Goal: Information Seeking & Learning: Find specific fact

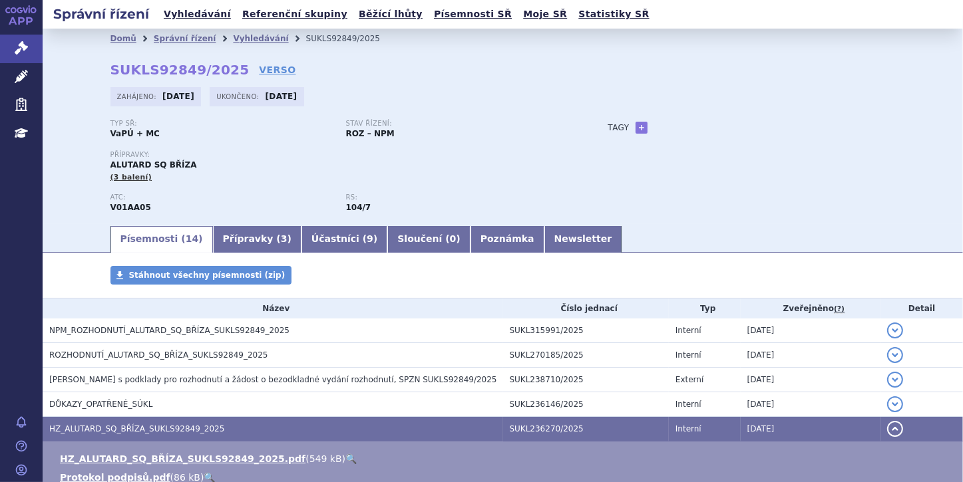
scroll to position [53, 0]
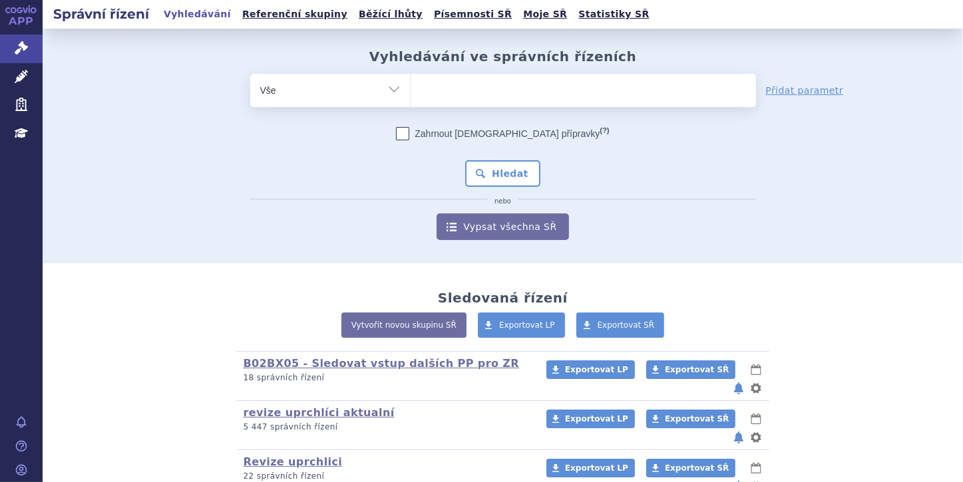
click at [420, 86] on input "search" at bounding box center [423, 89] width 7 height 17
paste input "0217763"
type input "0217763"
select select "0217763"
click at [480, 166] on button "Hledat" at bounding box center [502, 173] width 75 height 27
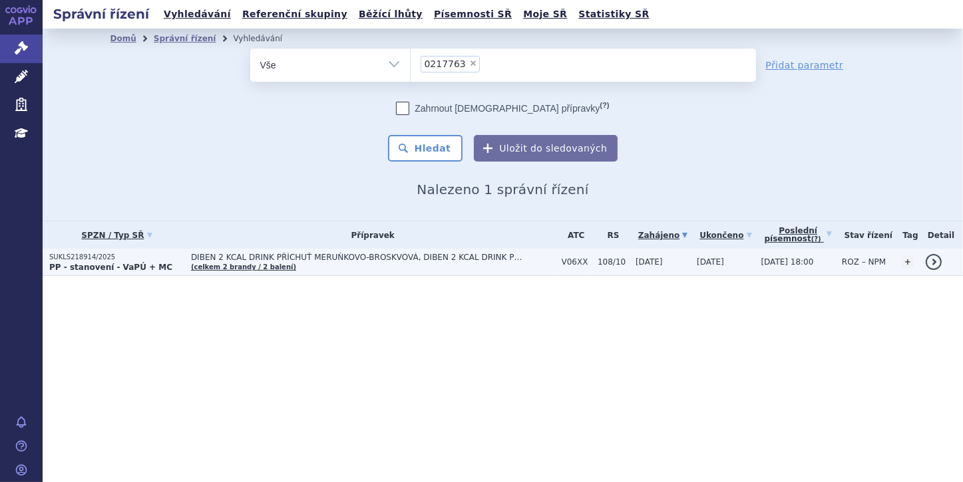
click at [75, 272] on td "SUKLS218914/2025 PP - stanovení - VaPÚ + MC" at bounding box center [114, 262] width 142 height 27
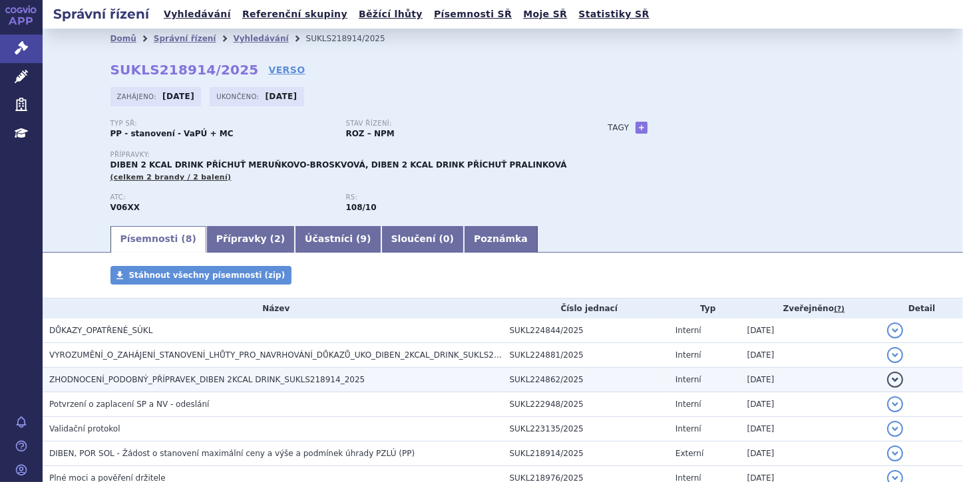
click at [333, 383] on h3 "ZHODNOCENÍ_PODOBNÝ_PŘÍPRAVEK_DIBEN 2KCAL DRINK_SUKLS218914_2025" at bounding box center [276, 379] width 454 height 13
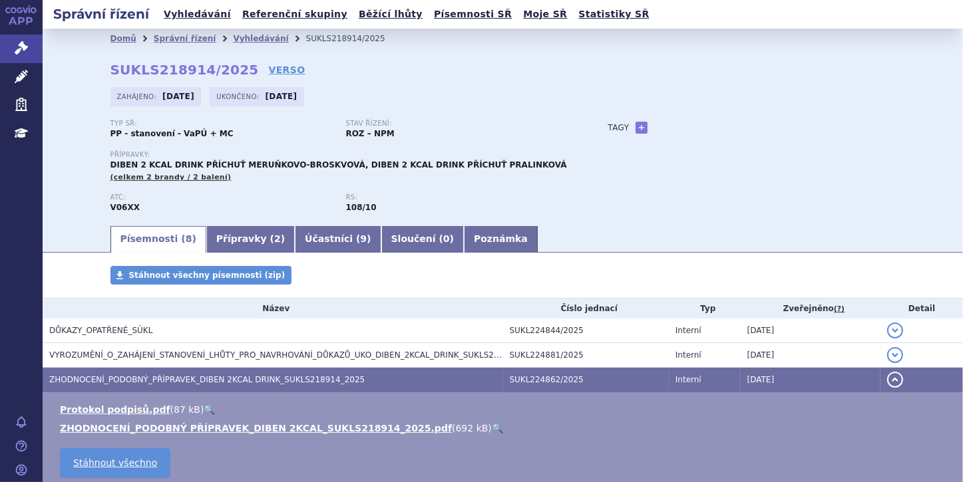
click at [492, 429] on link "🔍" at bounding box center [497, 428] width 11 height 11
click at [35, 51] on link "Správní řízení" at bounding box center [21, 49] width 43 height 28
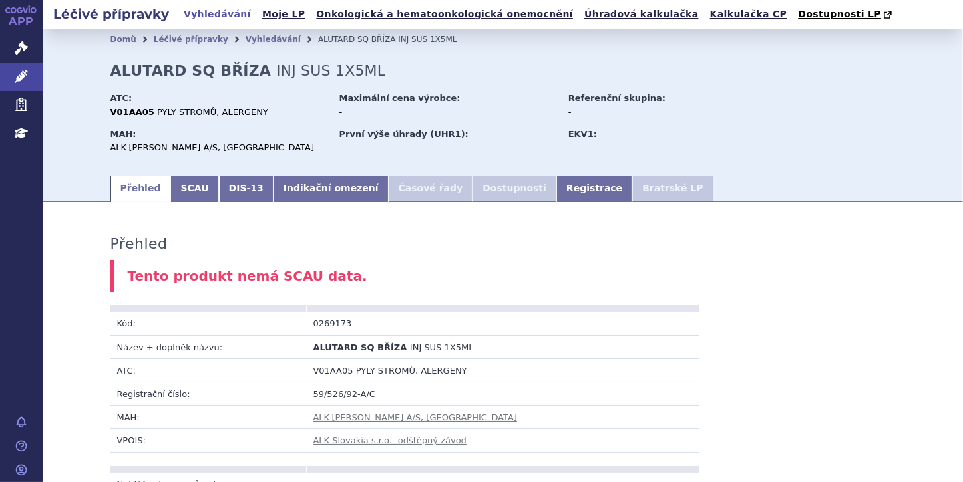
scroll to position [585, 0]
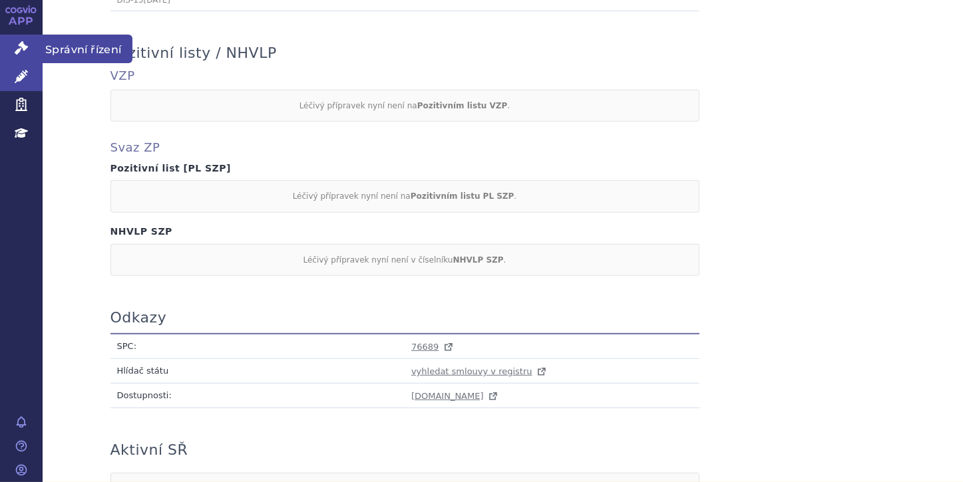
click at [8, 45] on link "Správní řízení" at bounding box center [21, 49] width 43 height 28
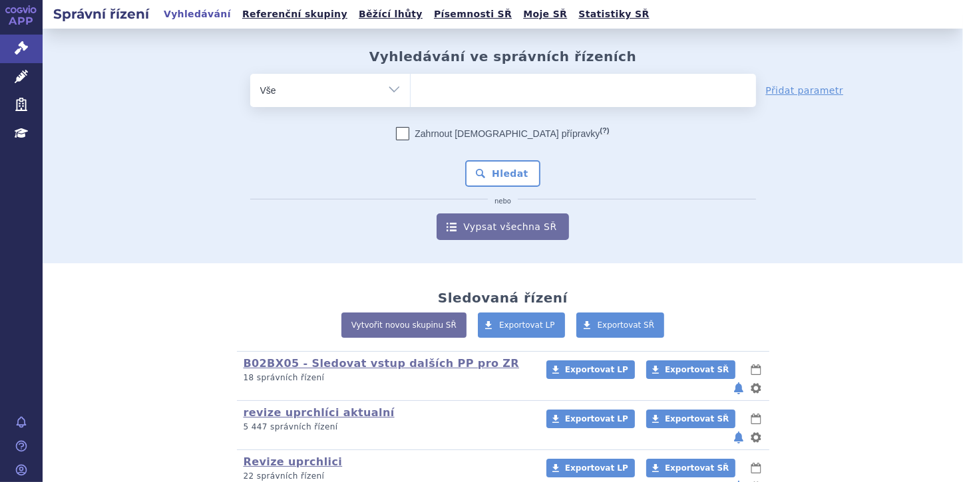
click at [511, 93] on ul at bounding box center [582, 88] width 345 height 28
click at [410, 93] on select at bounding box center [410, 89] width 1 height 33
paste input "0217754"
type input "0217754"
select select "0217754"
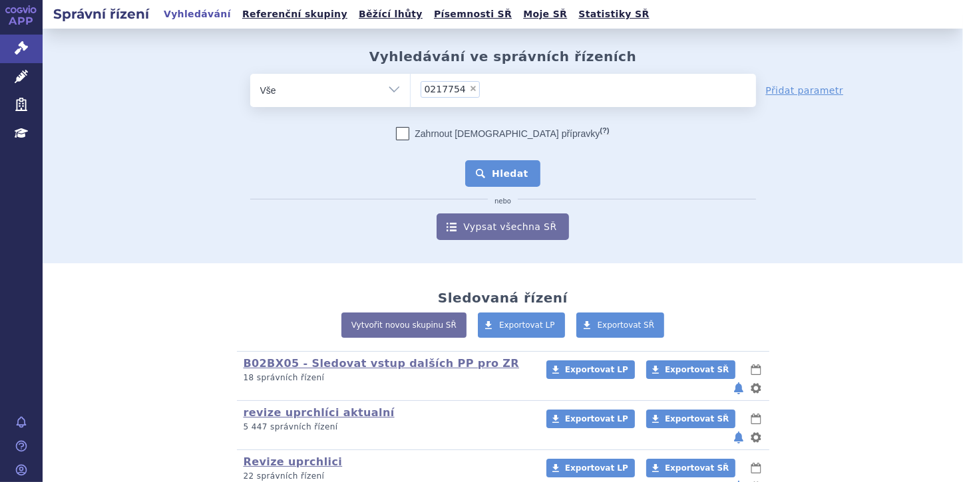
click at [506, 162] on button "Hledat" at bounding box center [502, 173] width 75 height 27
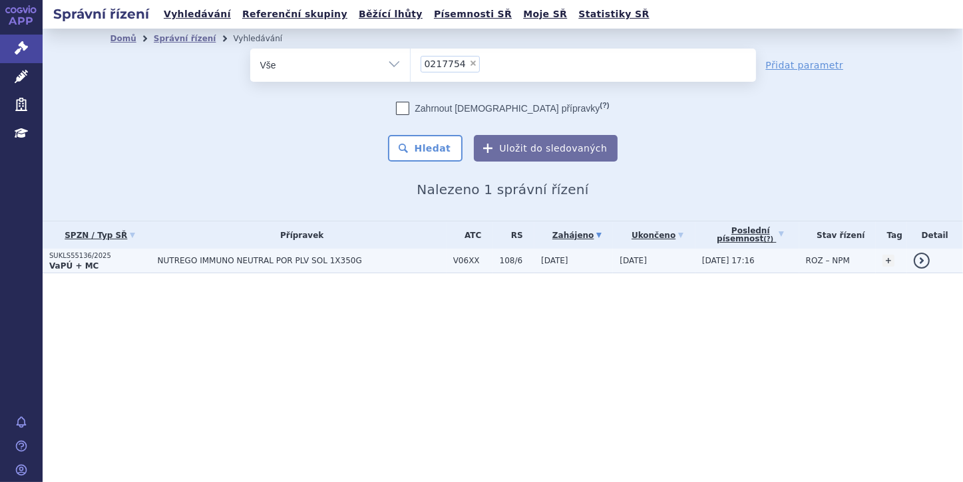
click at [76, 261] on strong "VaPÚ + MC" at bounding box center [73, 265] width 49 height 9
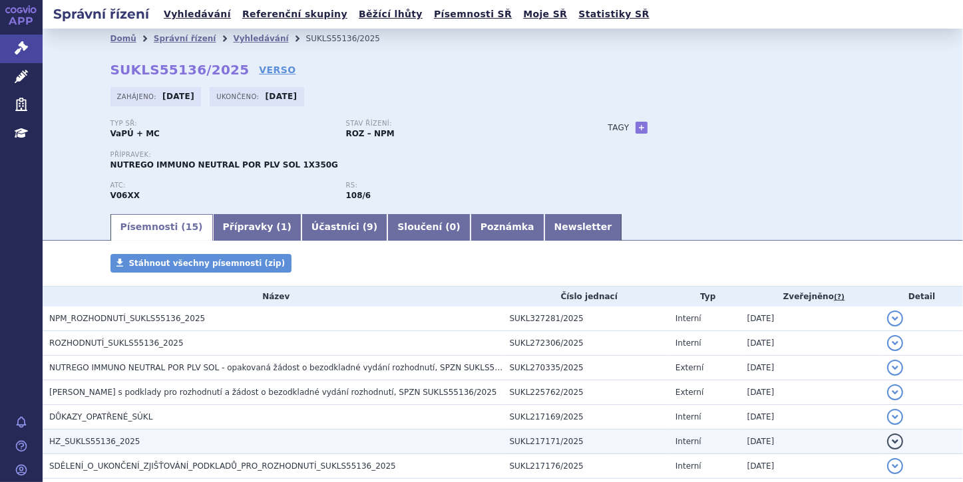
click at [359, 439] on h3 "HZ_SUKLS55136_2025" at bounding box center [276, 441] width 454 height 13
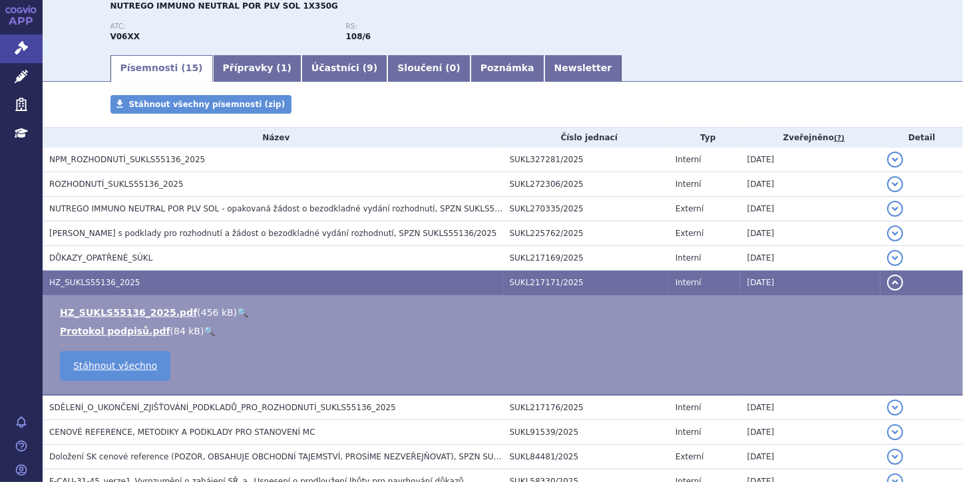
scroll to position [160, 0]
click at [237, 312] on link "🔍" at bounding box center [242, 312] width 11 height 11
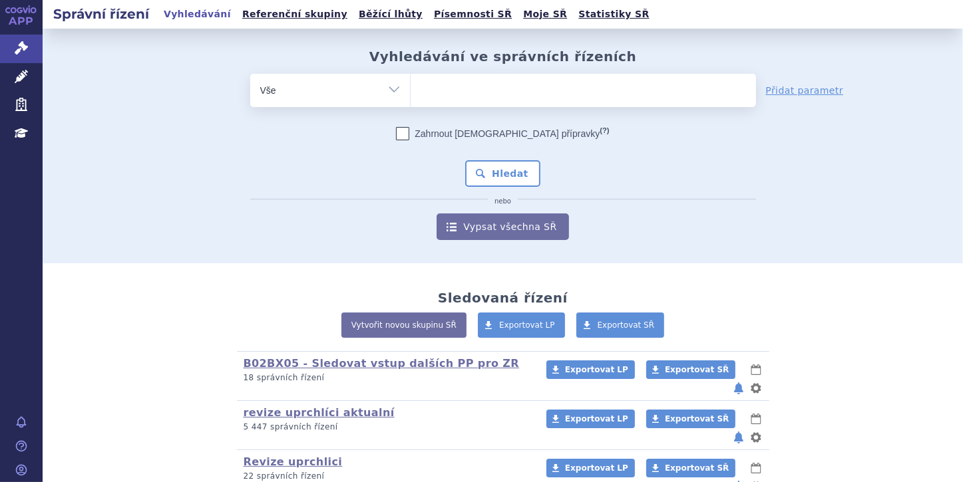
click at [422, 86] on input "search" at bounding box center [423, 89] width 7 height 17
click at [487, 91] on ul at bounding box center [582, 88] width 345 height 28
click at [410, 91] on select at bounding box center [410, 89] width 1 height 33
paste input "0217754"
type input "0217754"
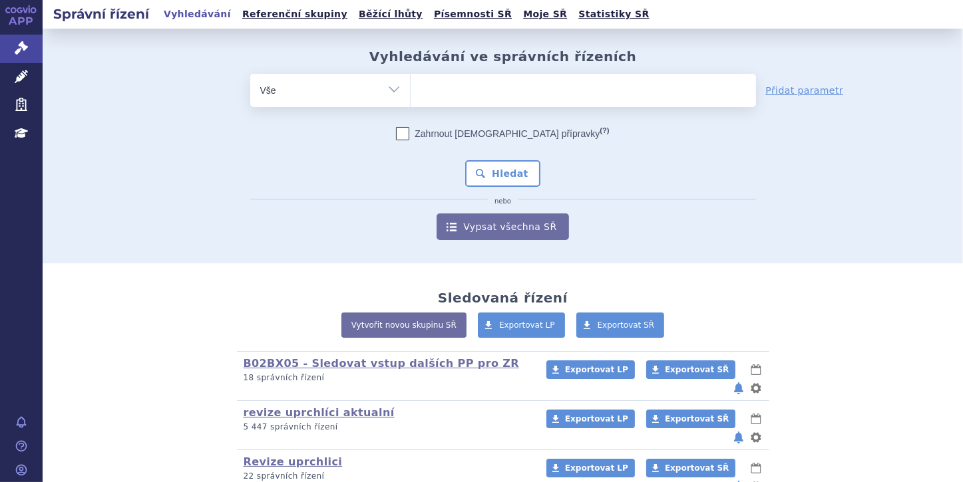
select select "0217754"
click at [484, 166] on button "Hledat" at bounding box center [502, 173] width 75 height 27
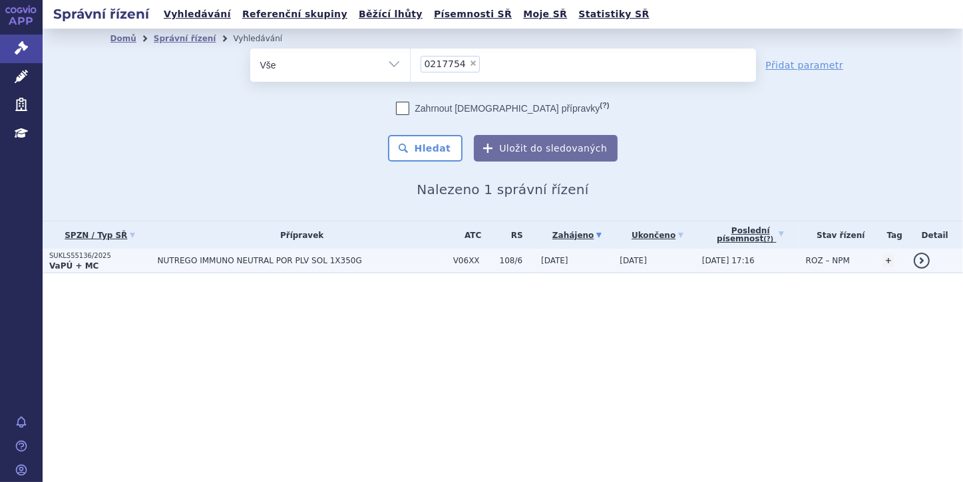
click at [81, 263] on strong "VaPÚ + MC" at bounding box center [73, 265] width 49 height 9
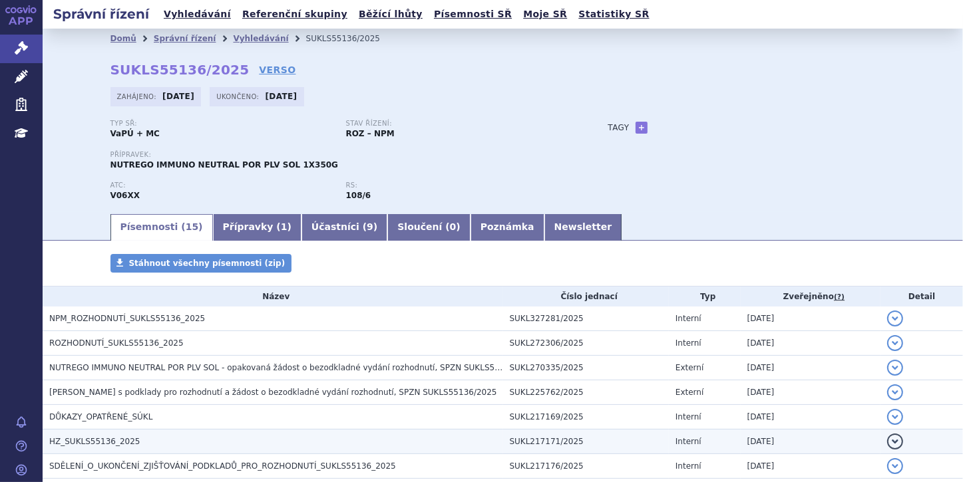
click at [335, 443] on h3 "HZ_SUKLS55136_2025" at bounding box center [276, 441] width 454 height 13
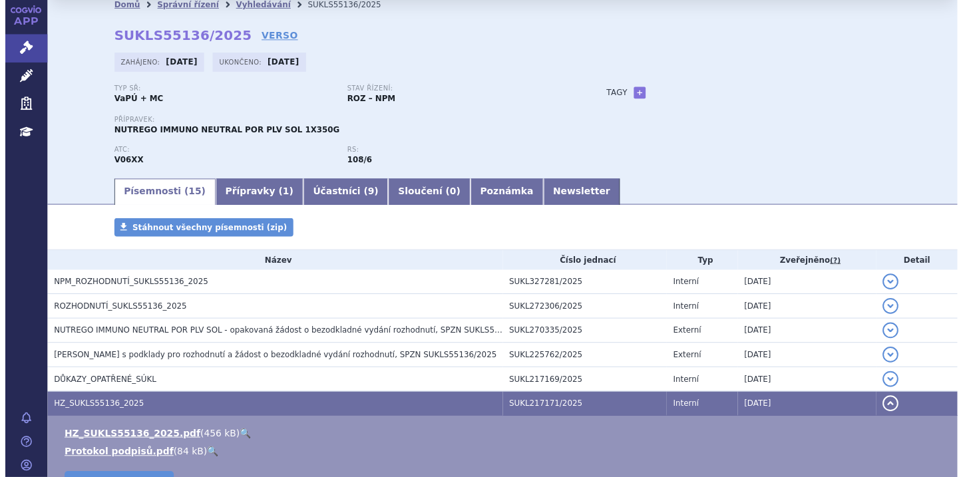
scroll to position [53, 0]
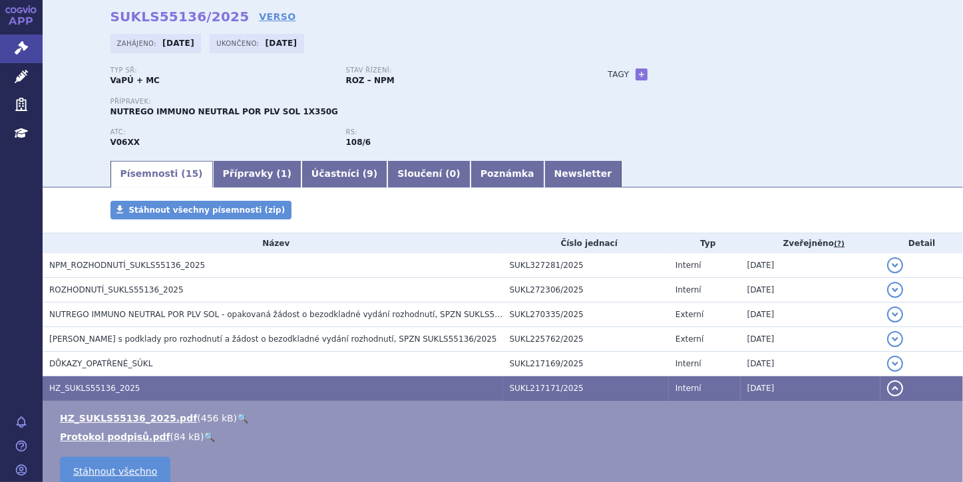
click at [237, 418] on link "🔍" at bounding box center [242, 418] width 11 height 11
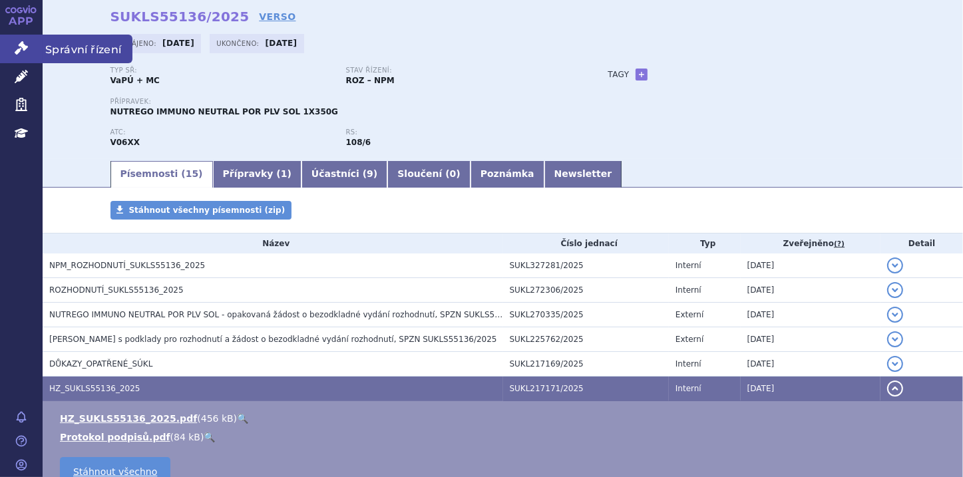
click at [23, 44] on icon at bounding box center [21, 47] width 13 height 13
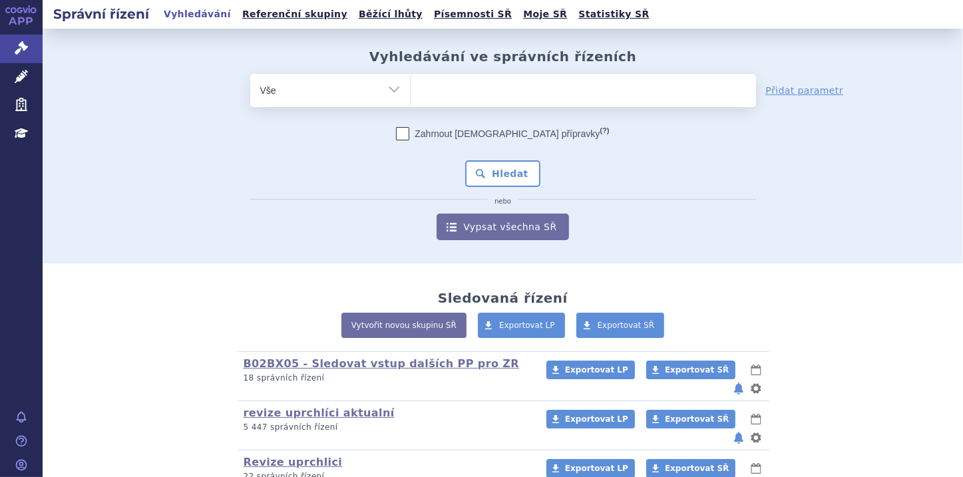
click at [439, 90] on ul at bounding box center [582, 88] width 345 height 28
click at [410, 90] on select at bounding box center [410, 89] width 1 height 33
paste input "0217764"
type input "0217764"
select select "0217764"
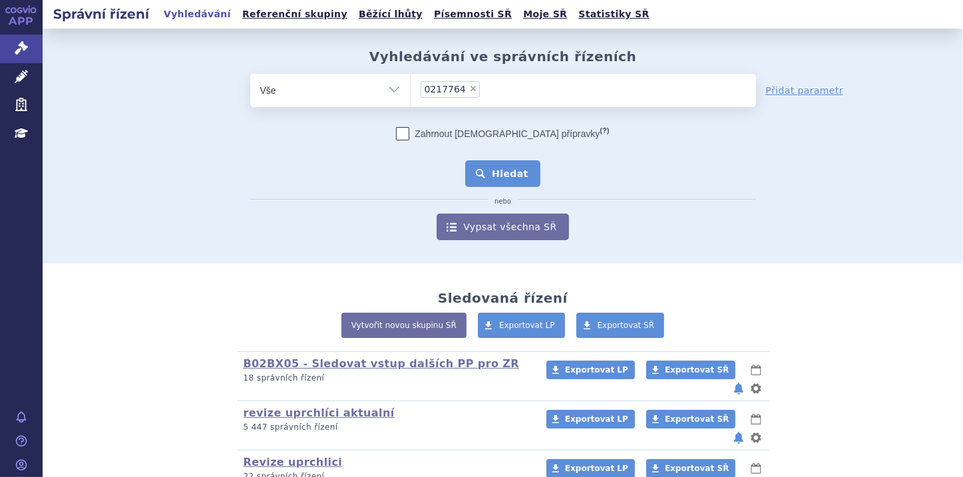
click at [478, 168] on button "Hledat" at bounding box center [502, 173] width 75 height 27
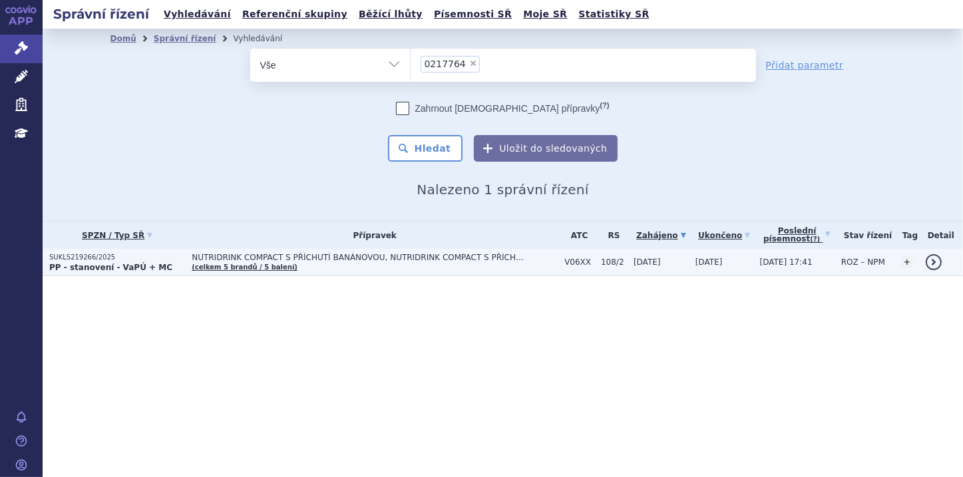
click at [118, 263] on strong "PP - stanovení - VaPÚ + MC" at bounding box center [110, 267] width 123 height 9
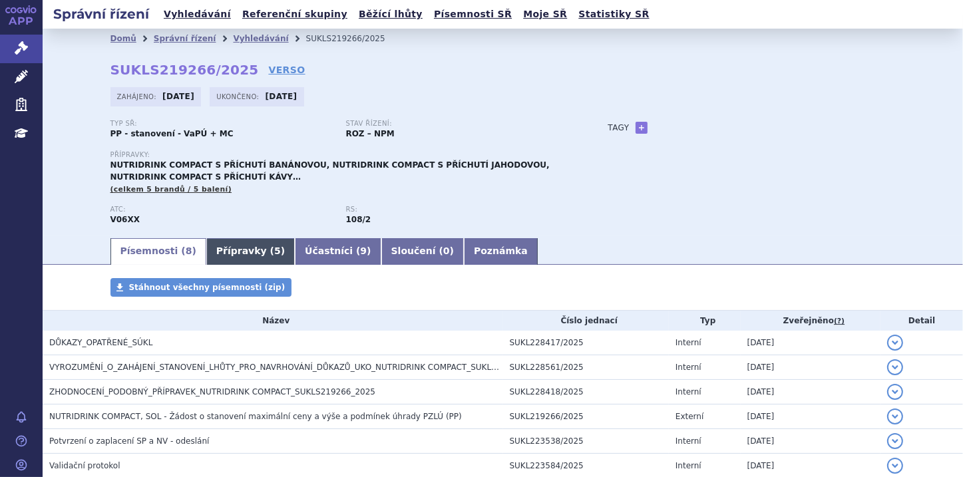
click at [221, 257] on link "Přípravky ( 5 )" at bounding box center [250, 251] width 88 height 27
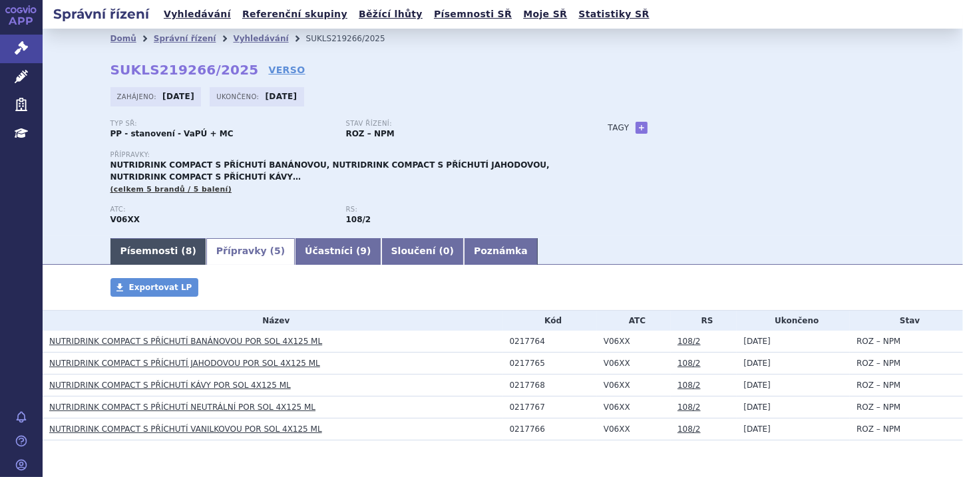
click at [186, 251] on span "8" at bounding box center [189, 250] width 7 height 11
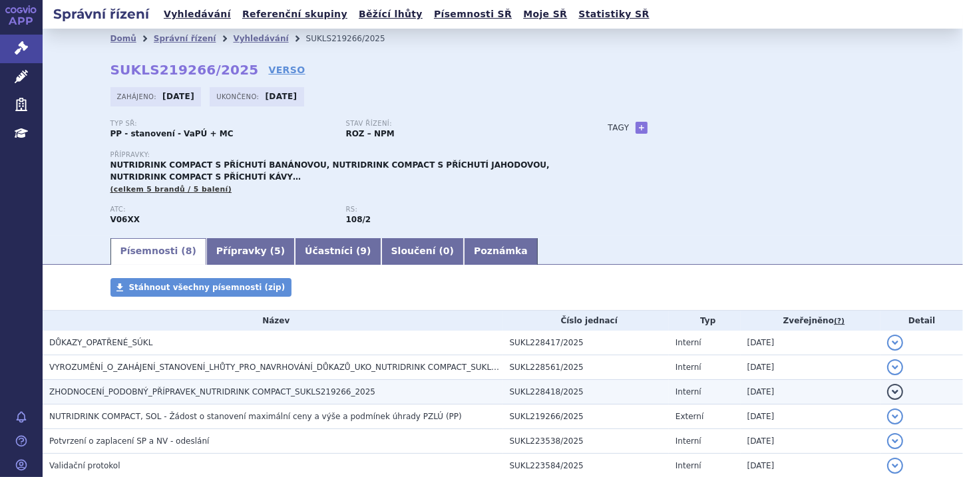
click at [277, 395] on span "ZHODNOCENÍ_PODOBNÝ_PŘÍPRAVEK_NUTRIDRINK COMPACT_SUKLS219266_2025" at bounding box center [212, 391] width 326 height 9
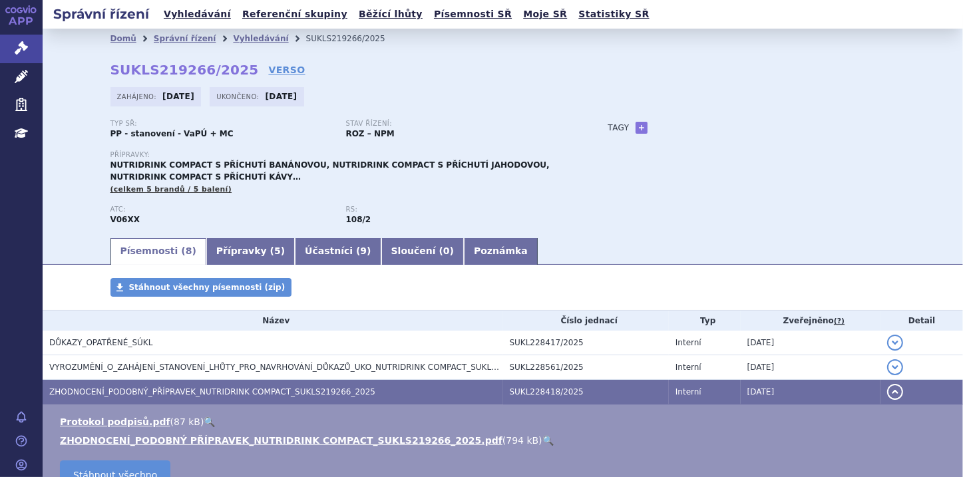
click at [542, 442] on link "🔍" at bounding box center [547, 440] width 11 height 11
click at [20, 47] on icon at bounding box center [21, 47] width 13 height 13
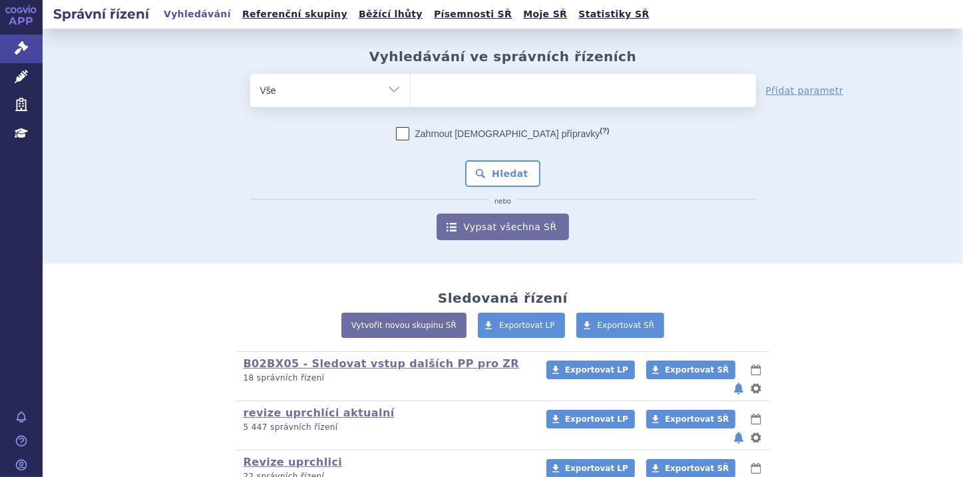
click at [423, 90] on ul at bounding box center [582, 88] width 345 height 28
click at [410, 90] on select at bounding box center [410, 89] width 1 height 33
paste input "0217769"
type input "0217769"
select select "0217769"
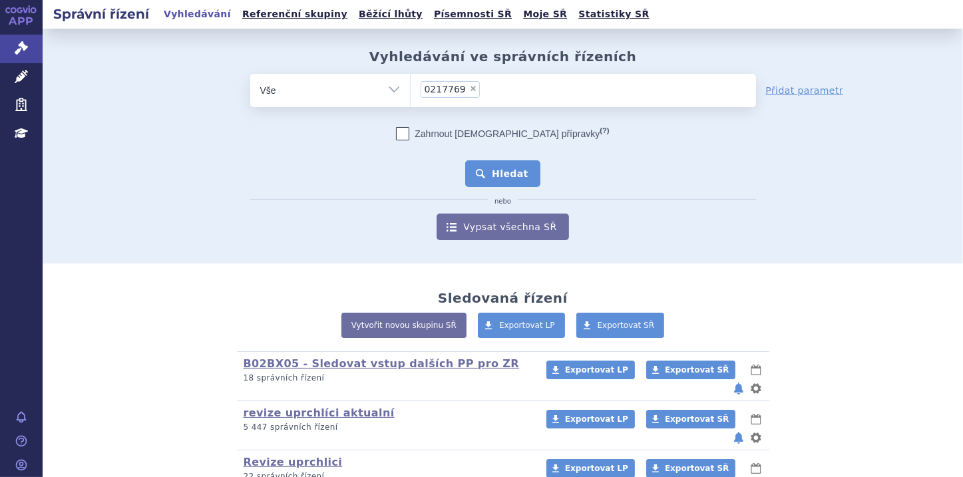
click at [494, 177] on button "Hledat" at bounding box center [502, 173] width 75 height 27
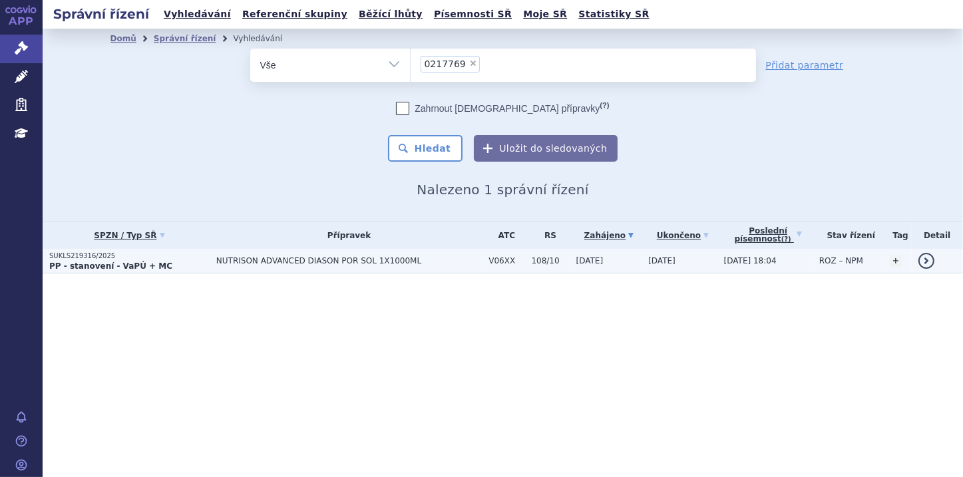
click at [110, 264] on strong "PP - stanovení - VaPÚ + MC" at bounding box center [110, 265] width 123 height 9
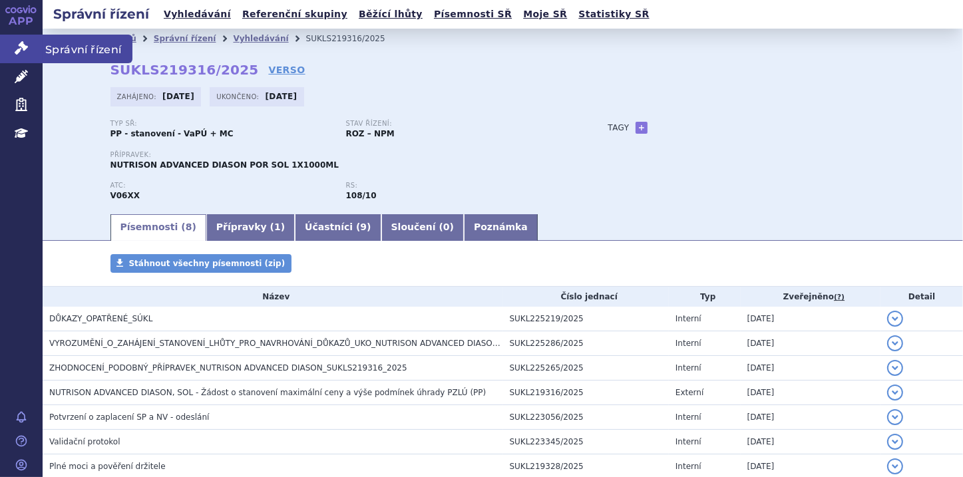
click at [23, 55] on link "Správní řízení" at bounding box center [21, 49] width 43 height 28
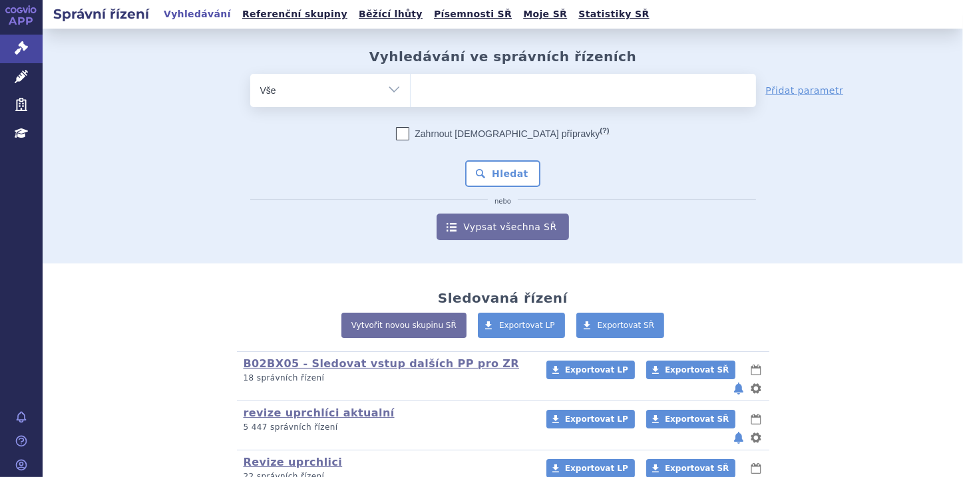
click at [415, 94] on ul at bounding box center [582, 88] width 345 height 28
click at [410, 94] on select at bounding box center [410, 89] width 1 height 33
paste input "0217770"
type input "0217770"
select select "0217770"
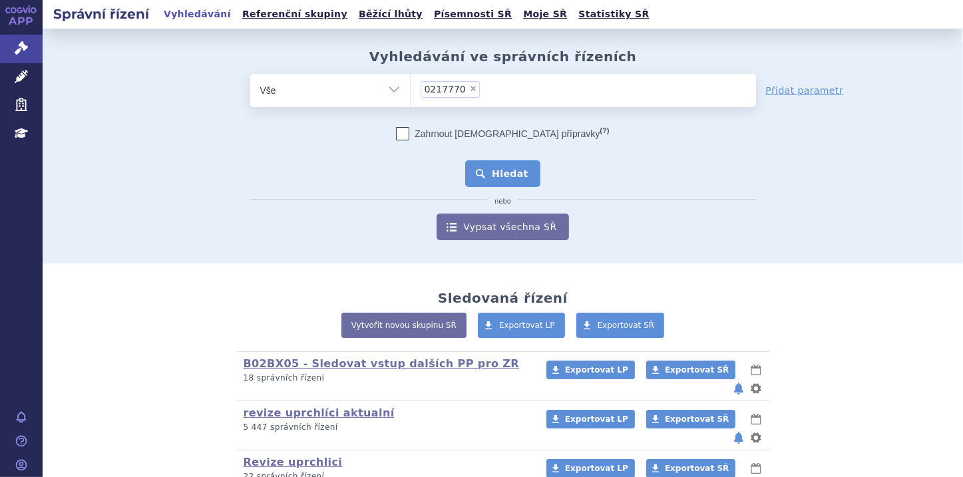
click at [479, 166] on button "Hledat" at bounding box center [502, 173] width 75 height 27
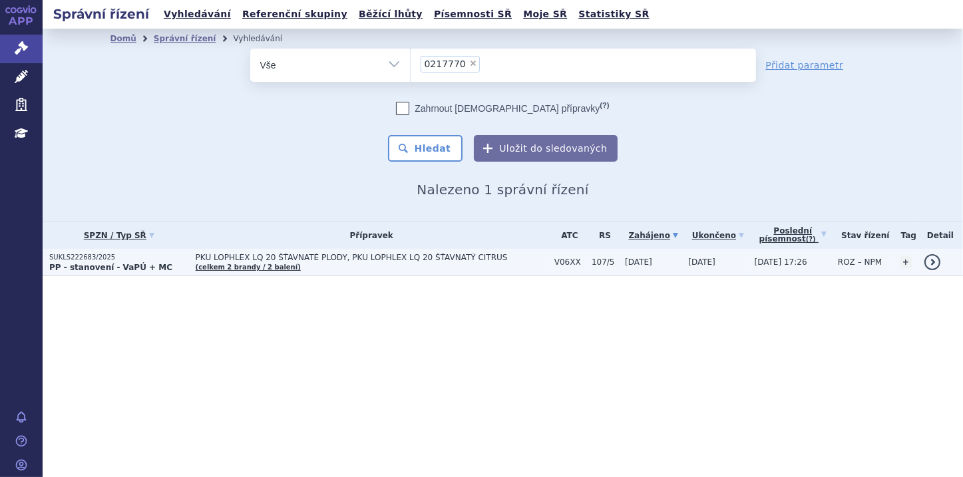
click at [114, 261] on p "SUKLS222683/2025" at bounding box center [119, 257] width 140 height 9
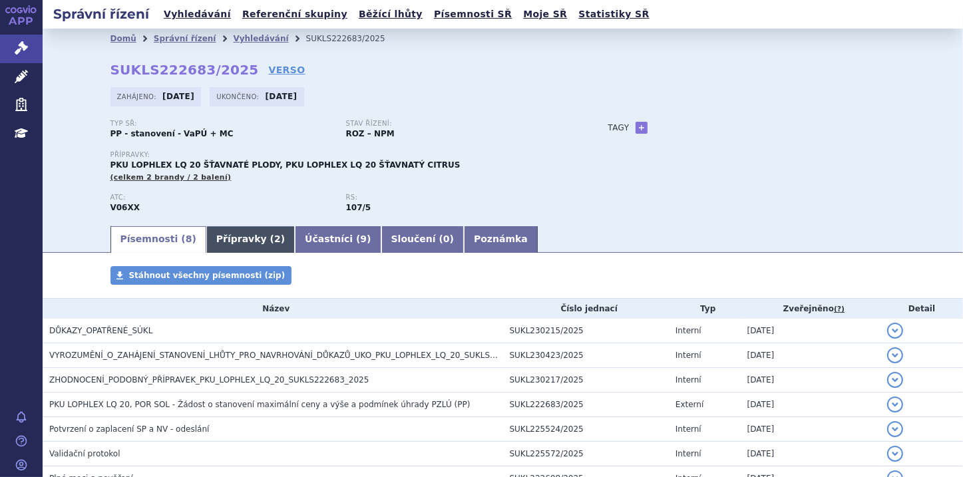
click at [240, 244] on link "Přípravky ( 2 )" at bounding box center [250, 239] width 88 height 27
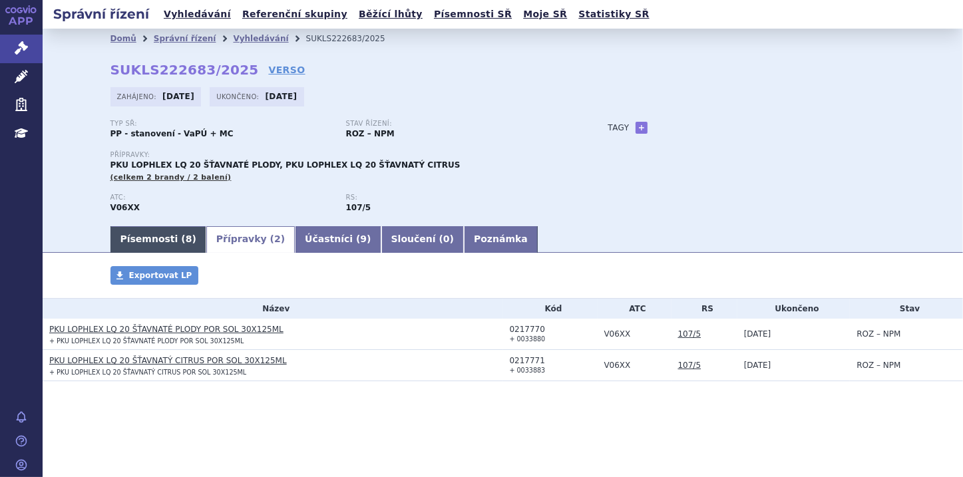
click at [145, 230] on link "Písemnosti ( 8 )" at bounding box center [158, 239] width 96 height 27
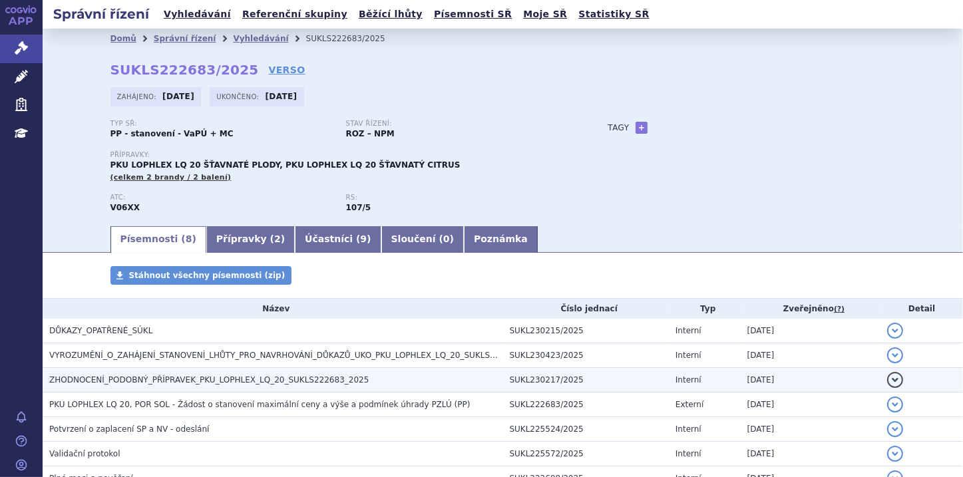
click at [339, 383] on h3 "ZHODNOCENÍ_PODOBNÝ_PŘÍPRAVEK_PKU_LOPHLEX_LQ_20_SUKLS222683_2025" at bounding box center [276, 379] width 454 height 13
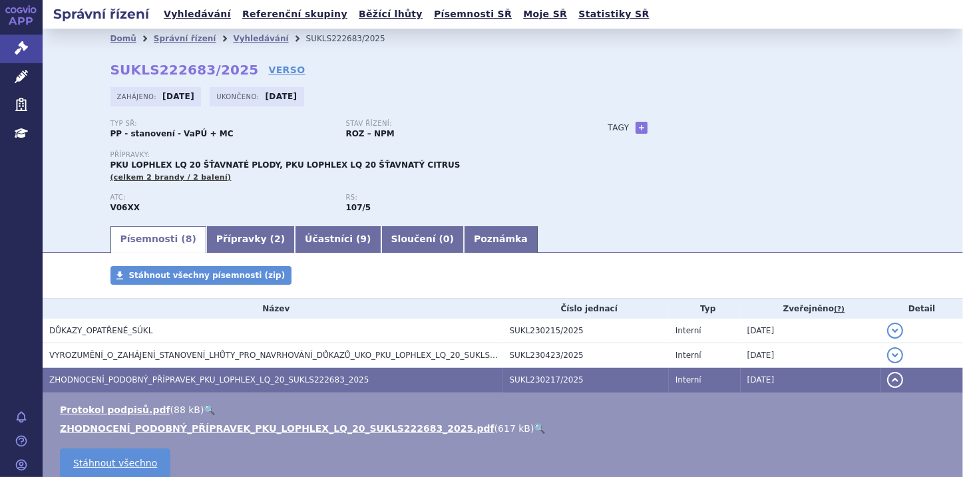
click at [534, 430] on link "🔍" at bounding box center [539, 428] width 11 height 11
click at [25, 49] on icon at bounding box center [21, 47] width 13 height 13
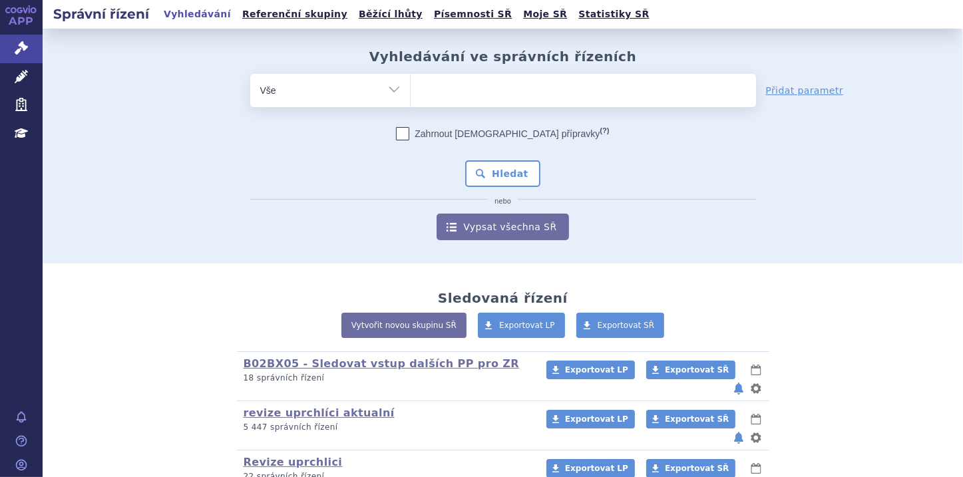
click at [430, 92] on ul at bounding box center [582, 88] width 345 height 28
click at [410, 92] on select at bounding box center [410, 89] width 1 height 33
paste input "0217774"
type input "0217774"
select select "0217774"
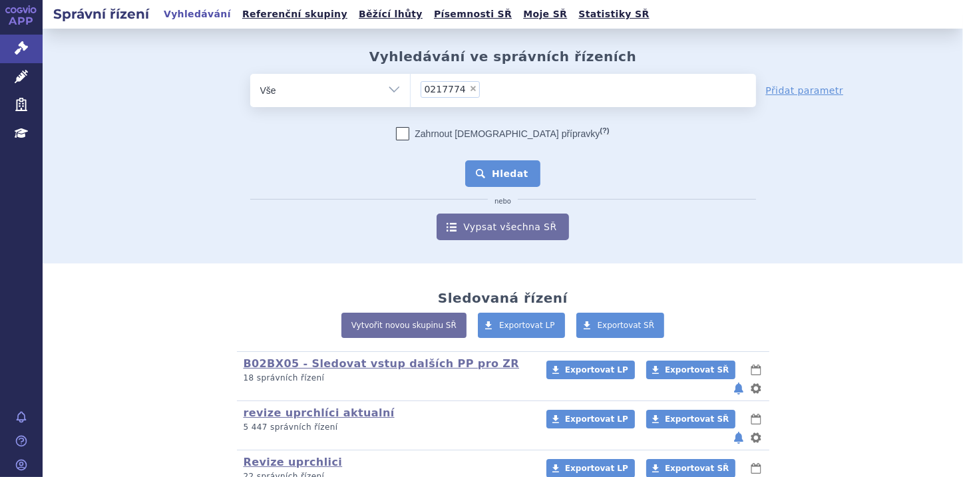
click at [508, 167] on button "Hledat" at bounding box center [502, 173] width 75 height 27
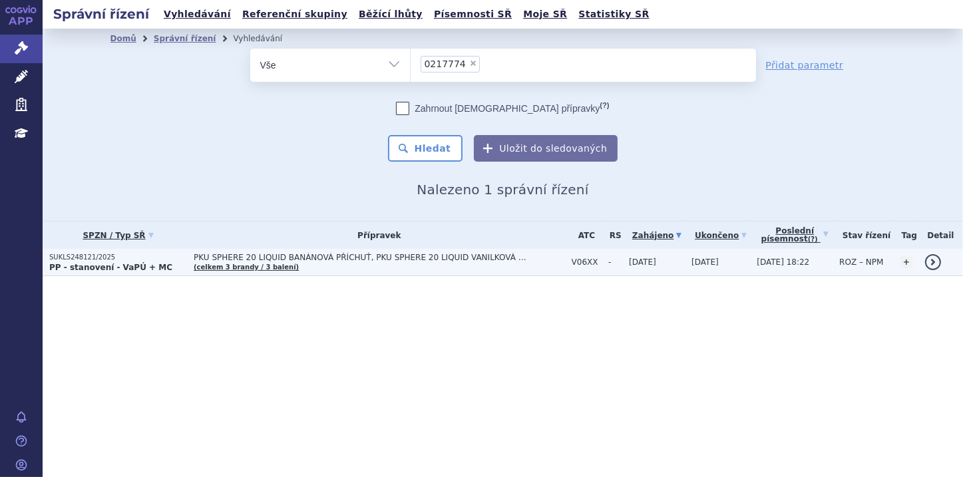
click at [98, 271] on strong "PP - stanovení - VaPÚ + MC" at bounding box center [110, 267] width 123 height 9
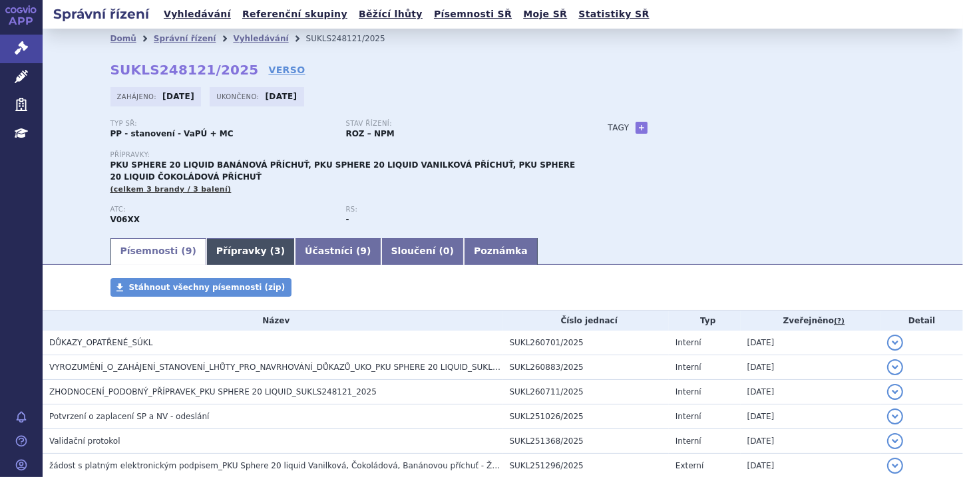
click at [224, 255] on link "Přípravky ( 3 )" at bounding box center [250, 251] width 88 height 27
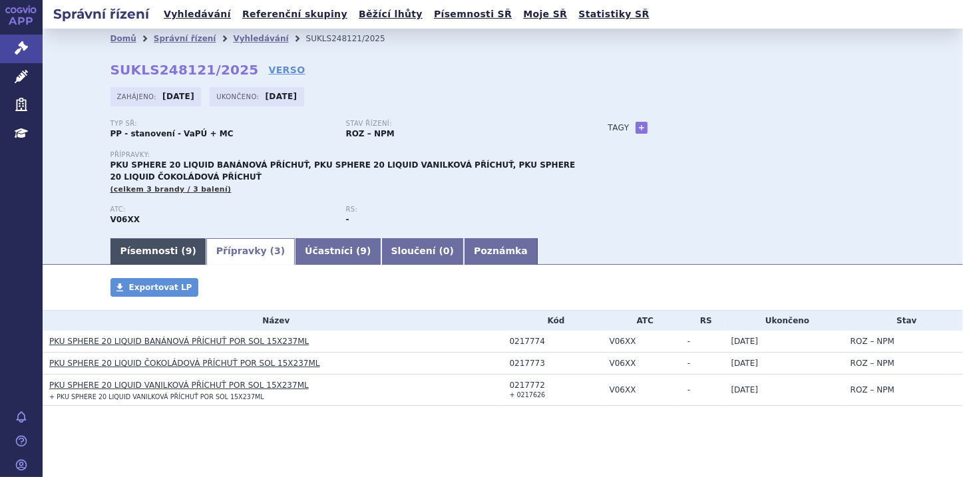
click at [186, 256] on span "9" at bounding box center [189, 250] width 7 height 11
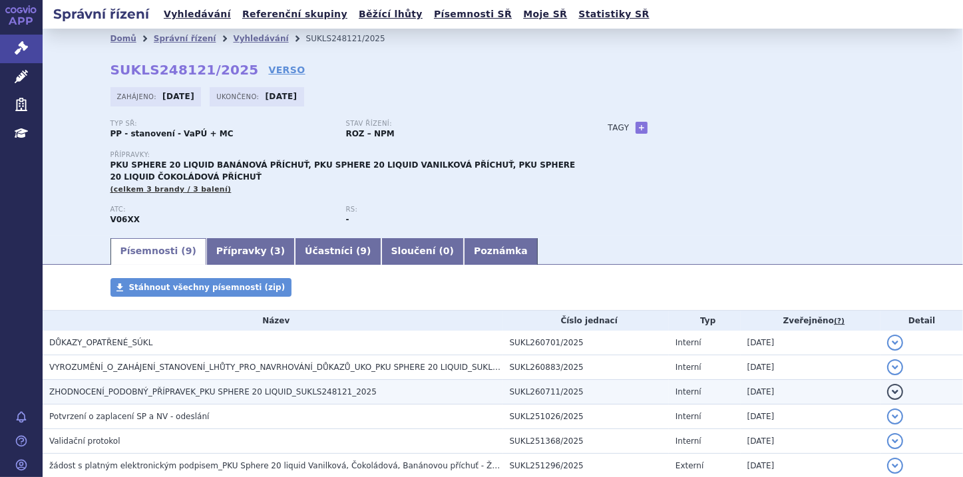
click at [291, 394] on span "ZHODNOCENÍ_PODOBNÝ_PŘÍPRAVEK_PKU SPHERE 20 LIQUID_SUKLS248121_2025" at bounding box center [212, 391] width 327 height 9
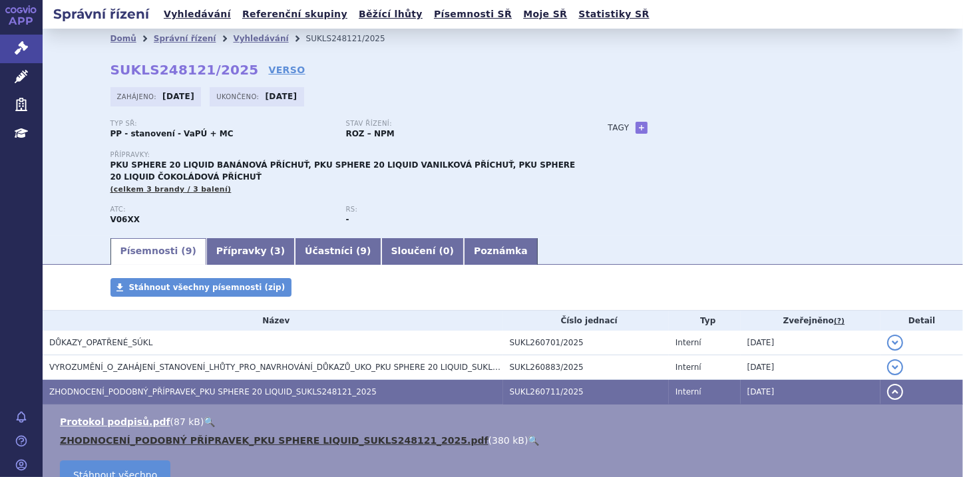
click at [335, 438] on link "ZHODNOCENÍ_PODOBNÝ PŘÍPRAVEK_PKU SPHERE LIQUID_SUKLS248121_2025.pdf" at bounding box center [274, 440] width 428 height 11
